Goal: Find specific page/section: Find specific page/section

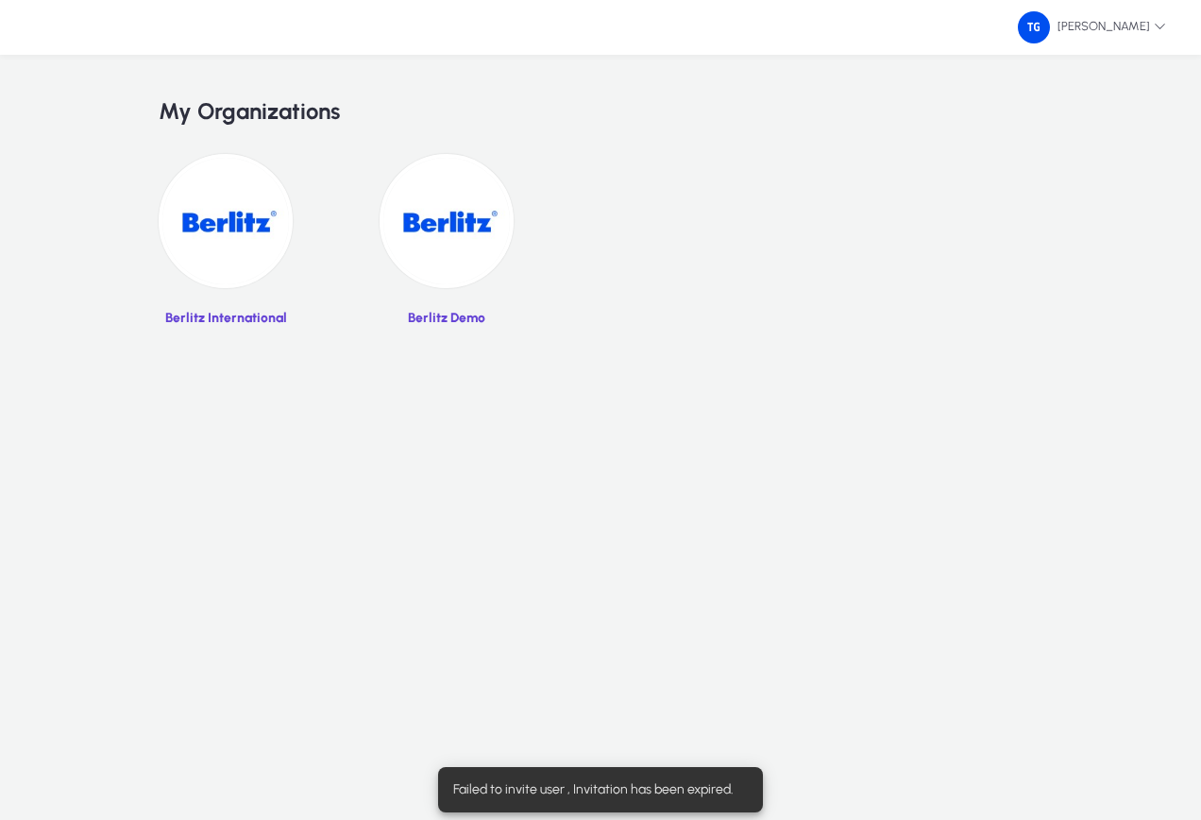
click at [233, 232] on img at bounding box center [226, 221] width 134 height 134
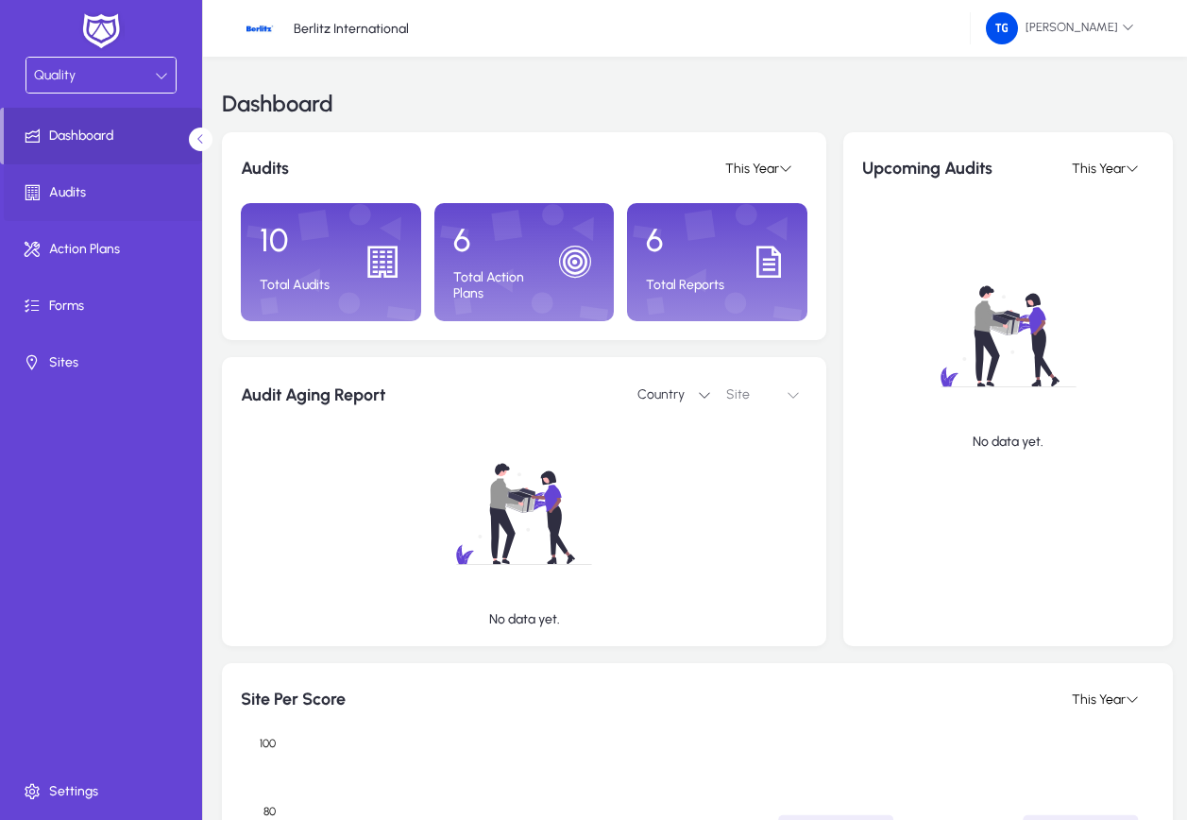
click at [69, 190] on span "Audits" at bounding box center [105, 192] width 202 height 19
